Goal: Task Accomplishment & Management: Manage account settings

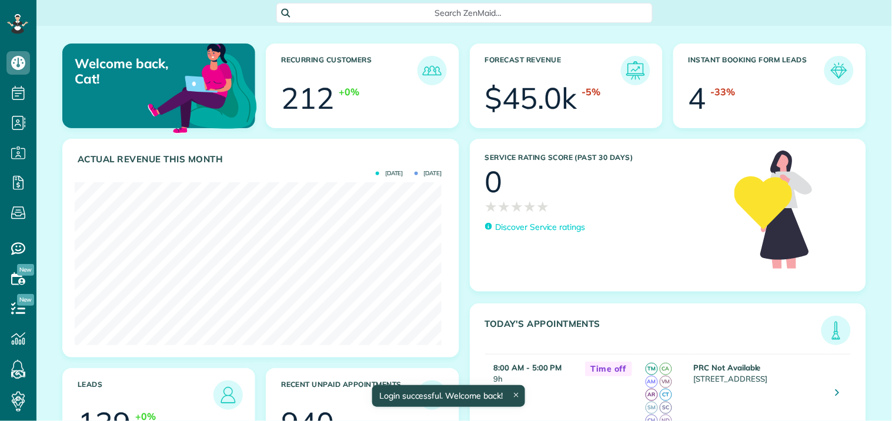
scroll to position [163, 367]
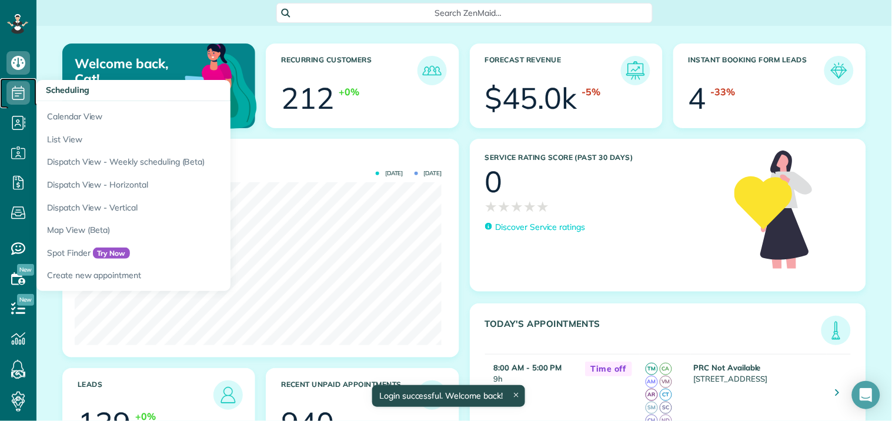
click at [15, 89] on icon at bounding box center [18, 93] width 24 height 24
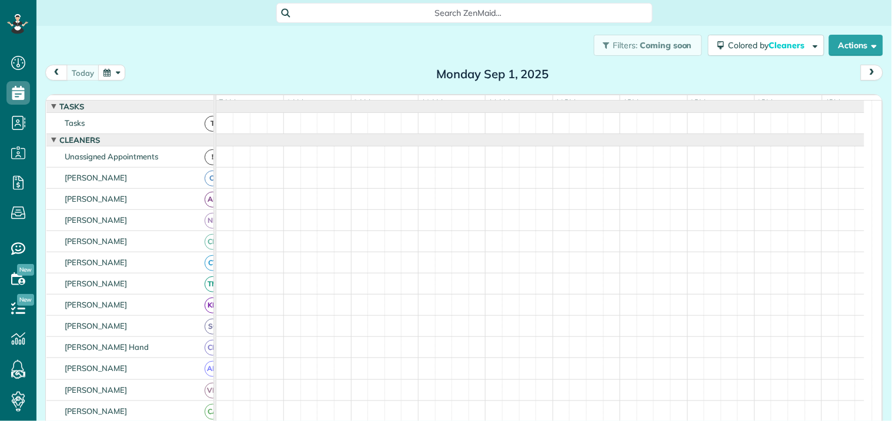
scroll to position [5, 5]
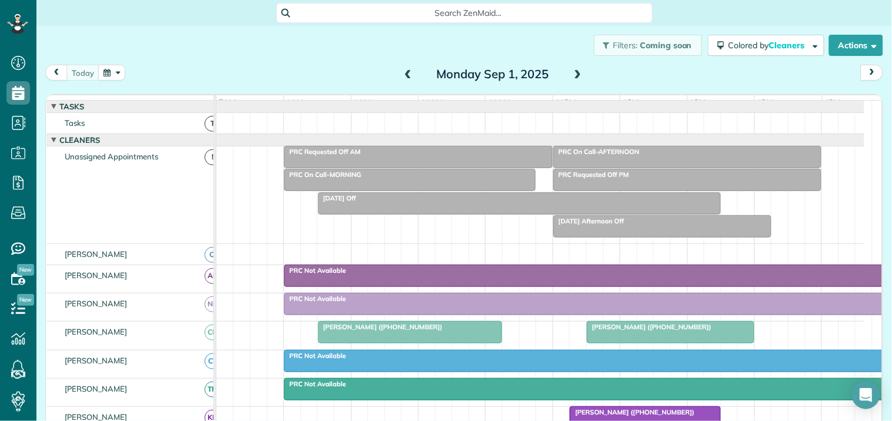
click at [574, 72] on span at bounding box center [578, 74] width 13 height 11
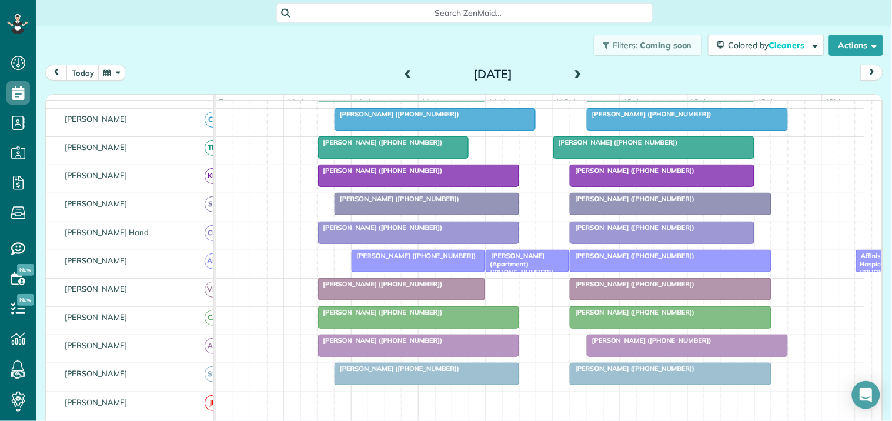
scroll to position [261, 0]
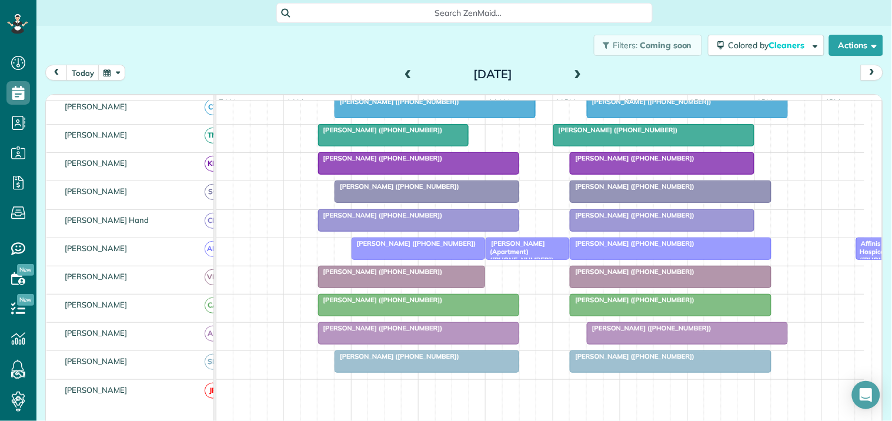
click at [639, 315] on div at bounding box center [671, 305] width 200 height 21
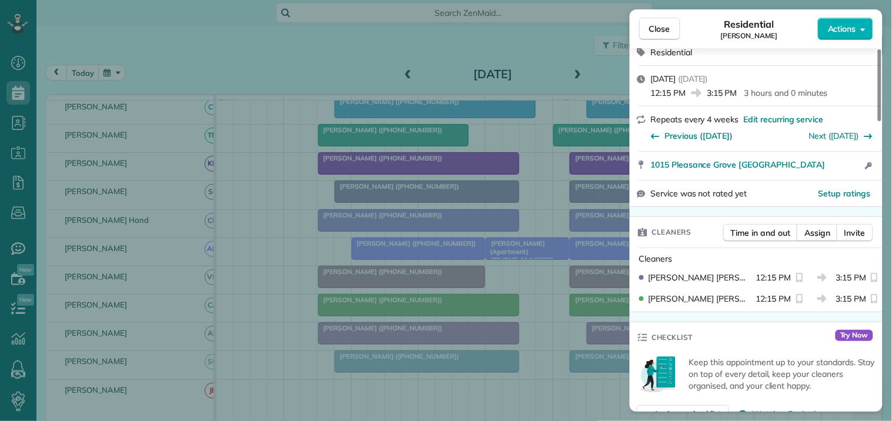
scroll to position [196, 0]
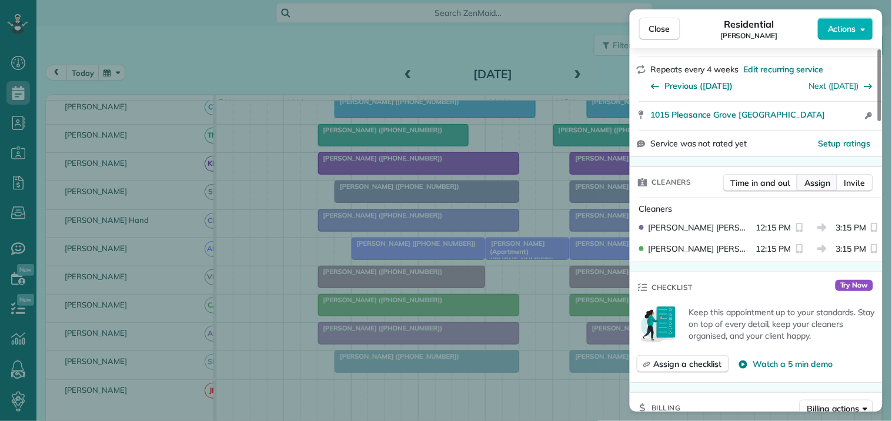
click at [821, 177] on span "Assign" at bounding box center [818, 183] width 26 height 12
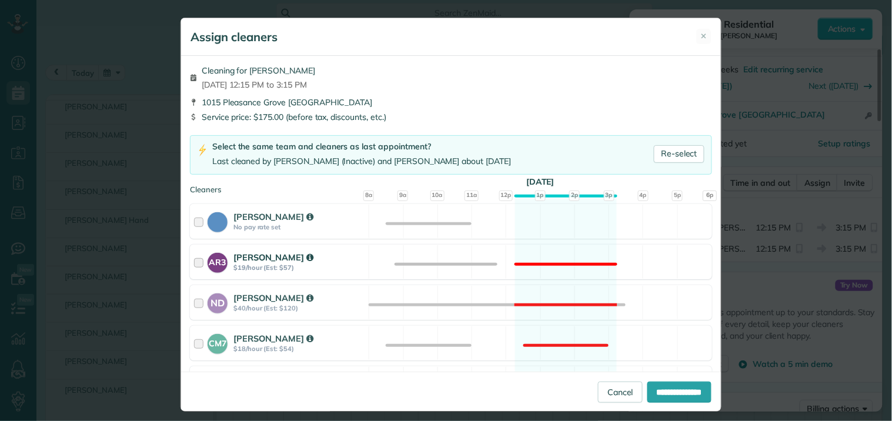
click at [548, 258] on div "AR3 [PERSON_NAME] $19/hour (Est: $57) Not available" at bounding box center [451, 262] width 522 height 35
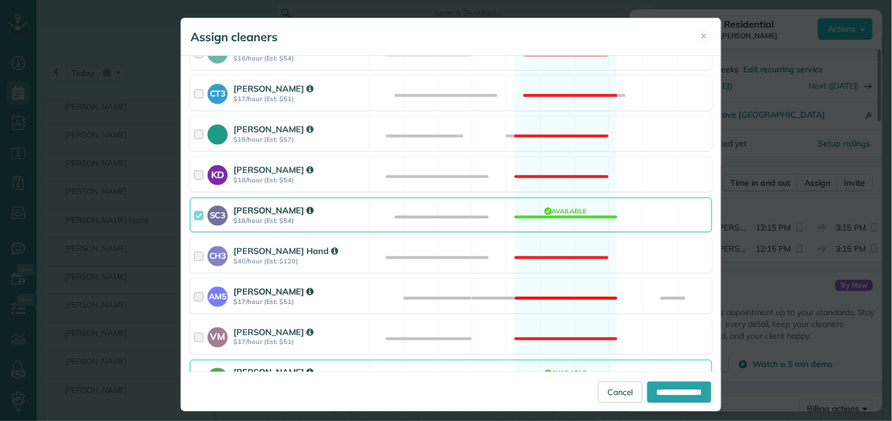
scroll to position [327, 0]
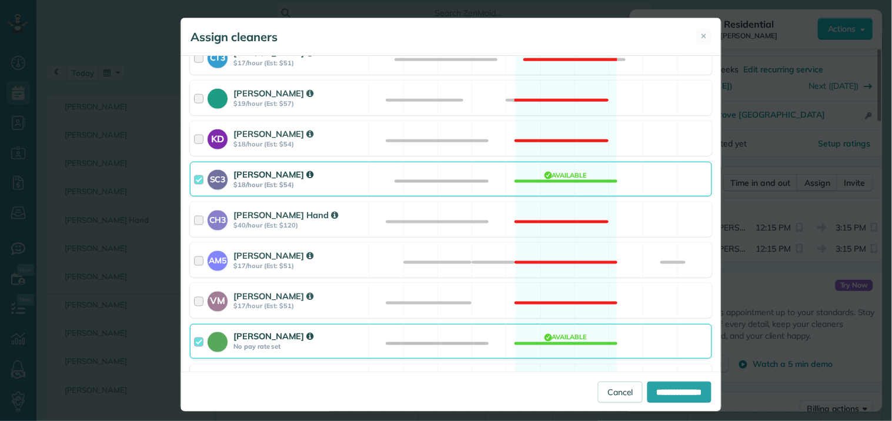
click at [561, 345] on div "[PERSON_NAME] No pay rate set Available" at bounding box center [451, 341] width 522 height 35
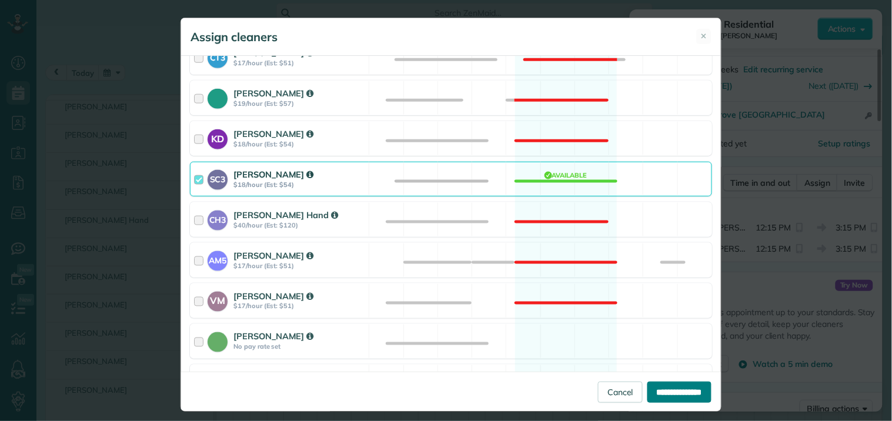
click at [667, 392] on input "**********" at bounding box center [680, 392] width 64 height 21
type input "**********"
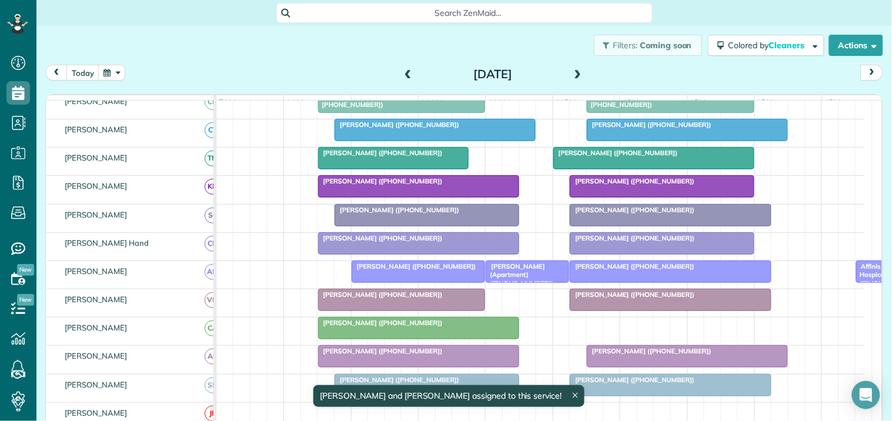
scroll to position [284, 0]
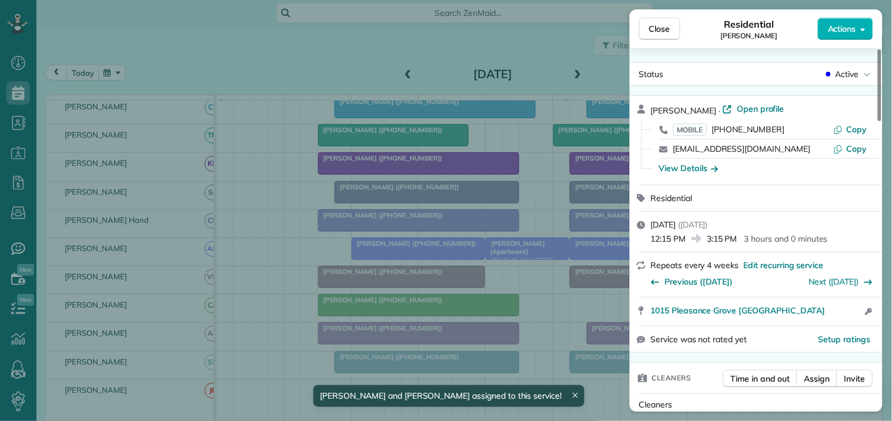
drag, startPoint x: 661, startPoint y: 26, endPoint x: 656, endPoint y: 98, distance: 71.9
click at [661, 26] on span "Close" at bounding box center [660, 29] width 21 height 12
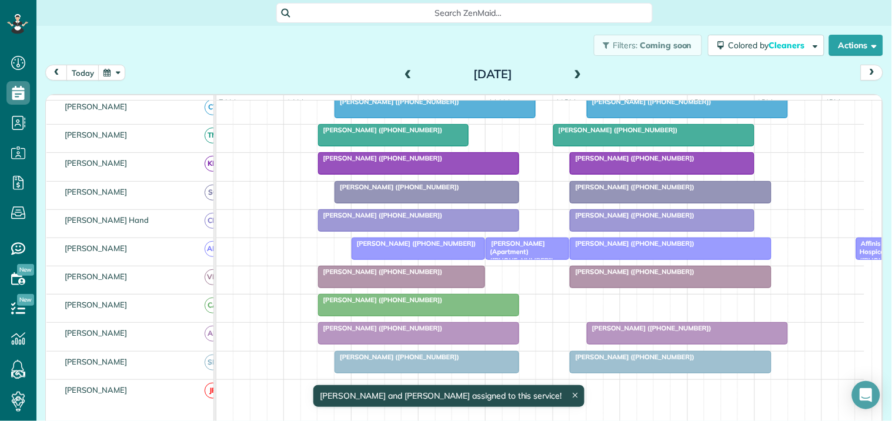
click at [612, 248] on span "[PERSON_NAME] ([PHONE_NUMBER])" at bounding box center [632, 243] width 126 height 8
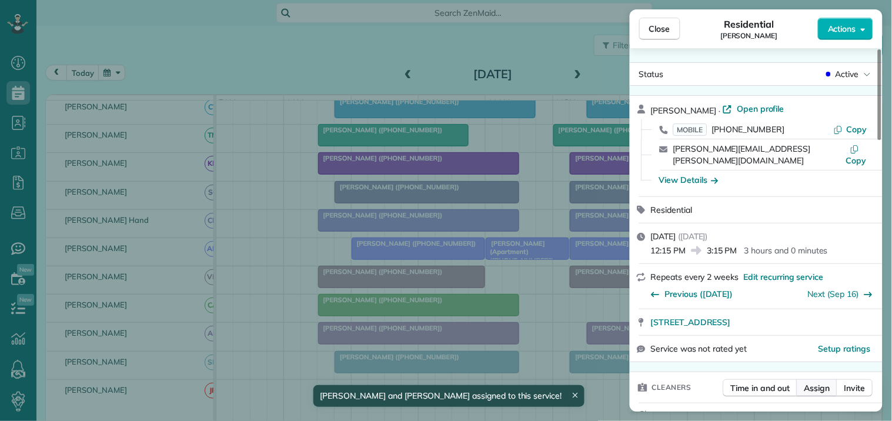
click at [818, 382] on span "Assign" at bounding box center [818, 388] width 26 height 12
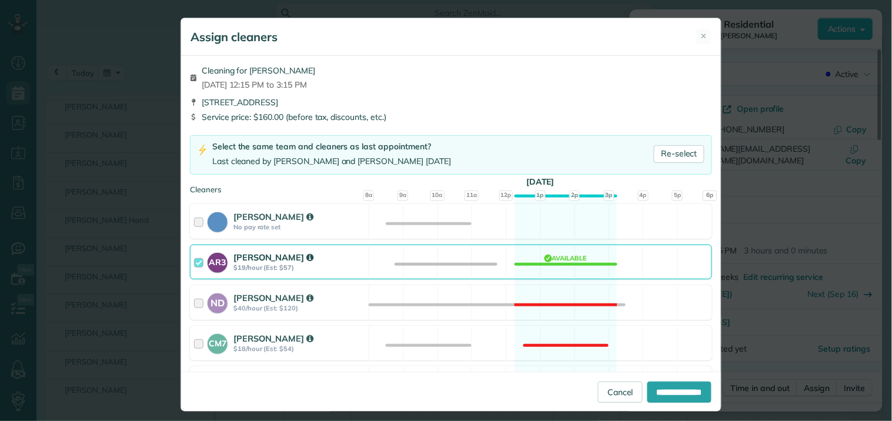
click at [558, 255] on div "AR3 [PERSON_NAME] $19/hour (Est: $57) Available" at bounding box center [451, 262] width 522 height 35
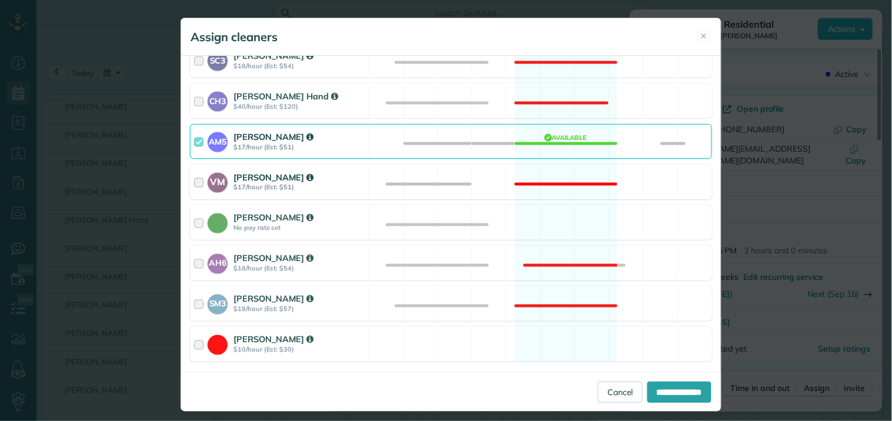
scroll to position [457, 0]
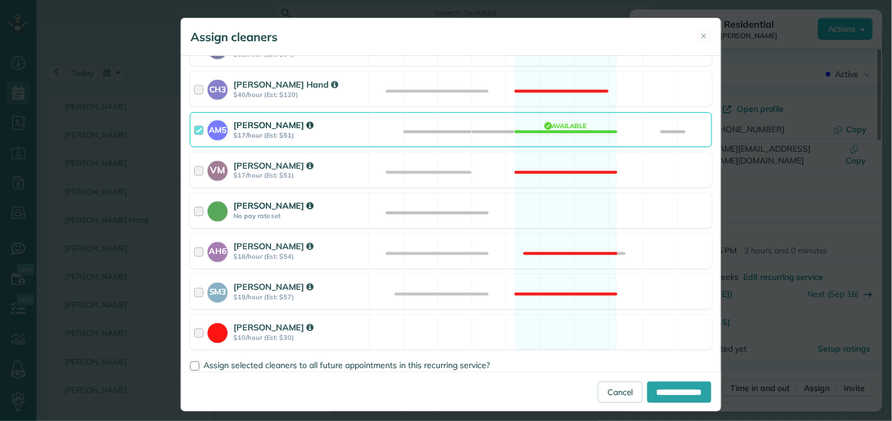
click at [556, 208] on div "[PERSON_NAME] No pay rate set Available" at bounding box center [451, 211] width 522 height 35
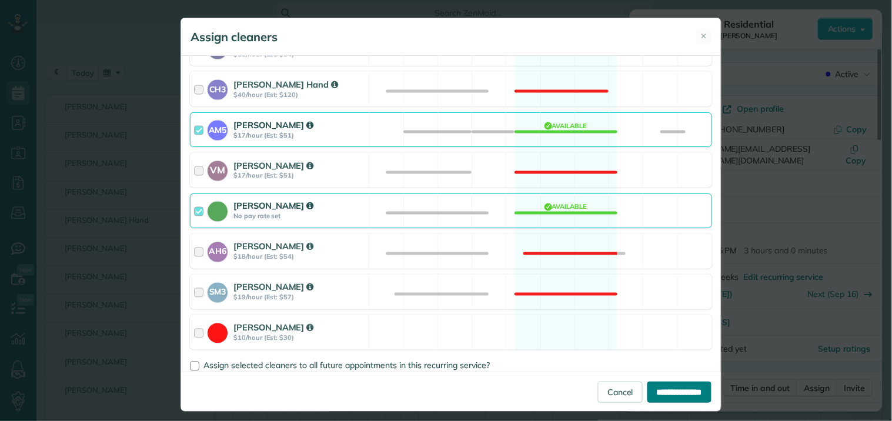
click at [673, 388] on input "**********" at bounding box center [680, 392] width 64 height 21
type input "**********"
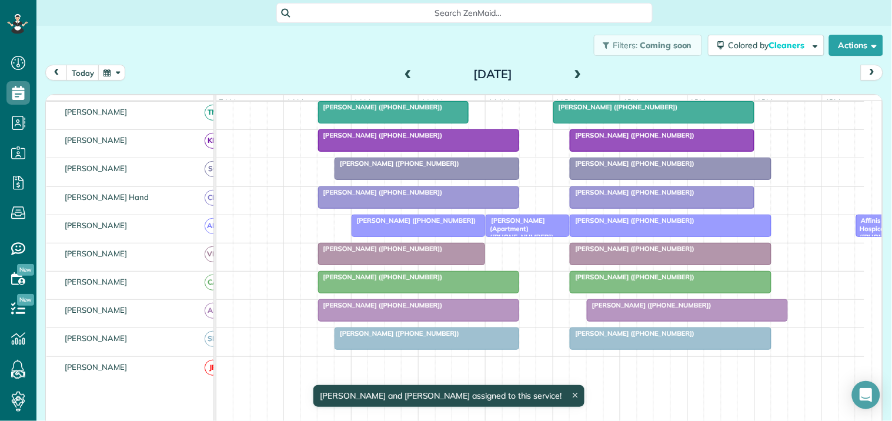
scroll to position [261, 0]
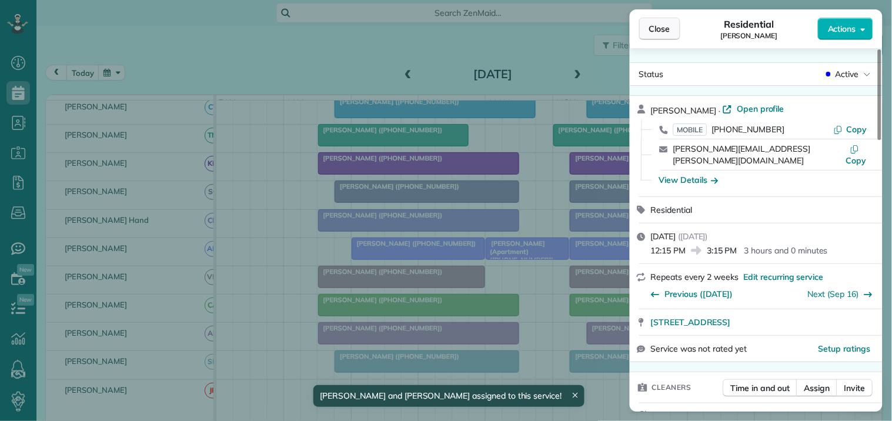
click at [667, 26] on span "Close" at bounding box center [660, 29] width 21 height 12
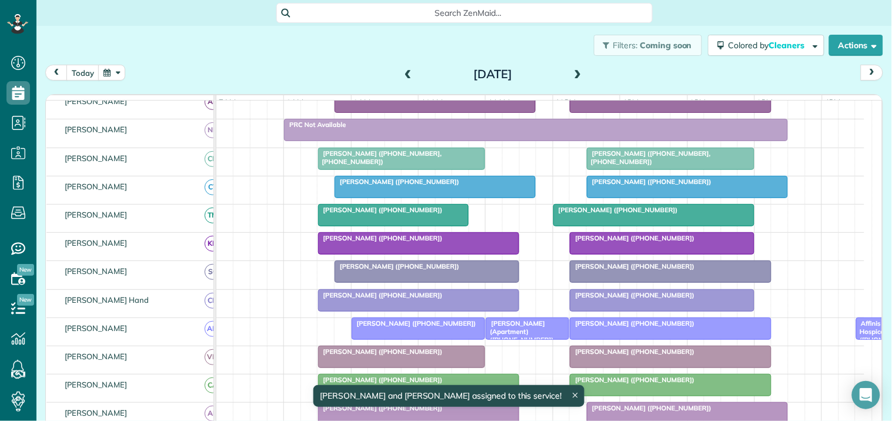
scroll to position [131, 0]
